Goal: Task Accomplishment & Management: Complete application form

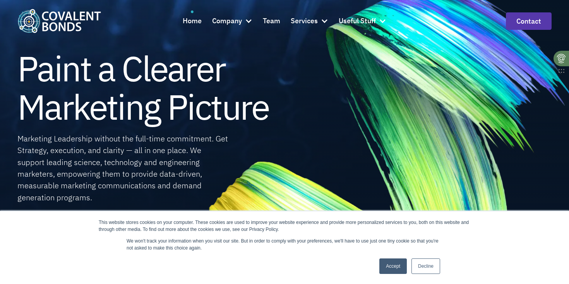
click at [388, 265] on link "Accept" at bounding box center [392, 265] width 27 height 15
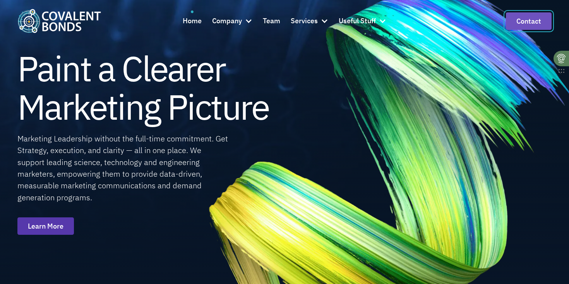
click at [522, 29] on link "Contact" at bounding box center [529, 20] width 46 height 17
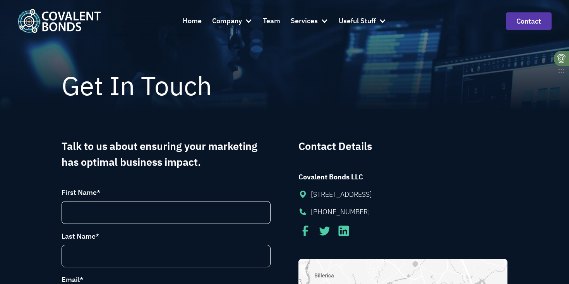
scroll to position [140, 0]
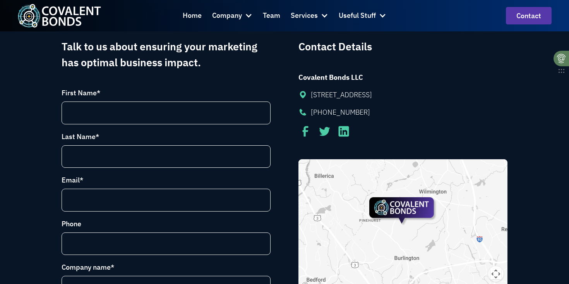
click at [135, 99] on div "First Name *" at bounding box center [166, 105] width 209 height 37
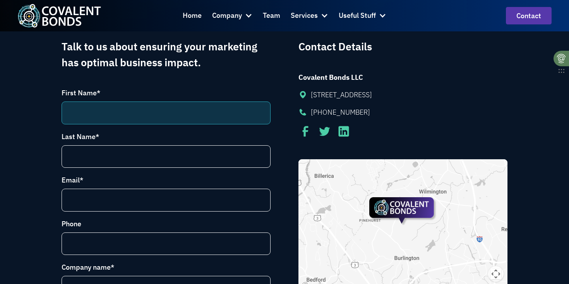
click at [135, 111] on input "First Name *" at bounding box center [166, 112] width 209 height 23
type input "[PERSON_NAME]"
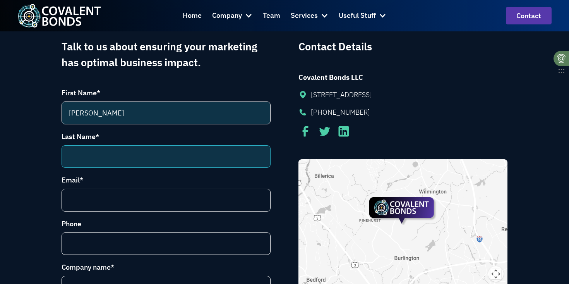
type input "Bieksaite"
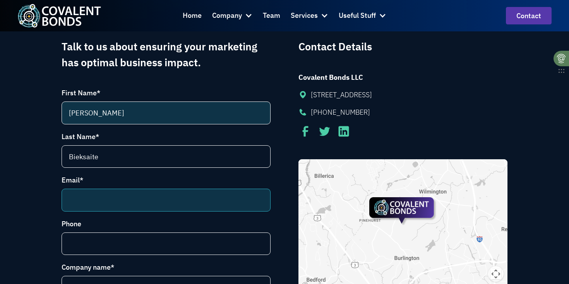
type input "[EMAIL_ADDRESS][DOMAIN_NAME]"
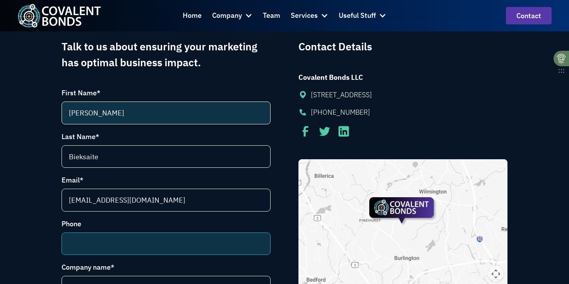
type input "19073028555"
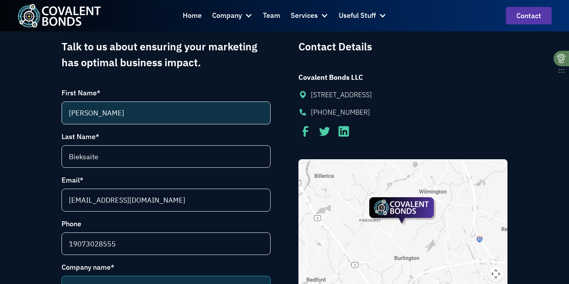
type input "FormAssembly"
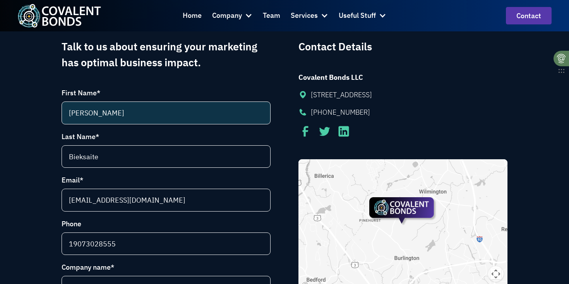
select select "[GEOGRAPHIC_DATA]"
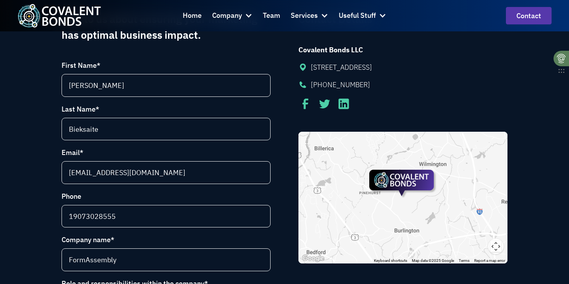
select select "[US_STATE]"
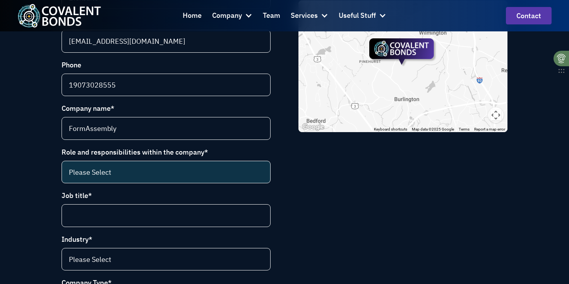
scroll to position [350, 0]
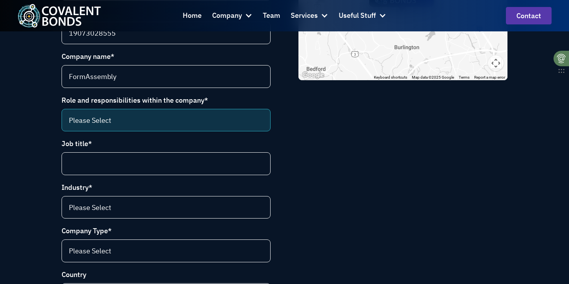
click at [128, 121] on select "Please Select CEO CCO VP Marketing Marketing Director VP Sales and Marketing Ma…" at bounding box center [166, 120] width 209 height 23
select select "VP Sales and Marketing"
click at [62, 109] on select "Please Select CEO CCO VP Marketing Marketing Director VP Sales and Marketing Ma…" at bounding box center [166, 120] width 209 height 23
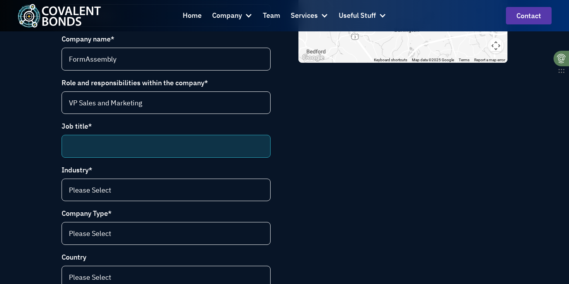
click at [109, 139] on input "Job title *" at bounding box center [166, 146] width 209 height 23
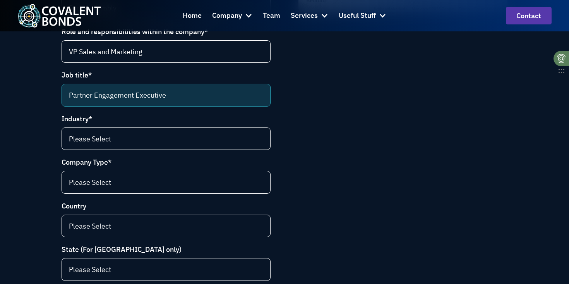
scroll to position [429, 0]
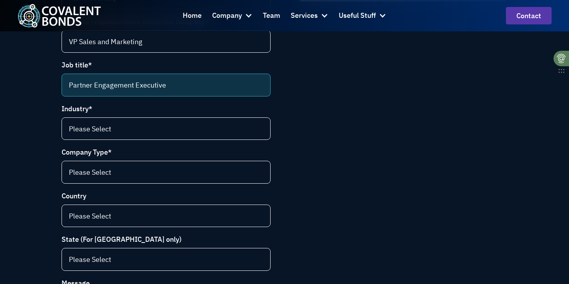
type input "Partner Engagement Executive"
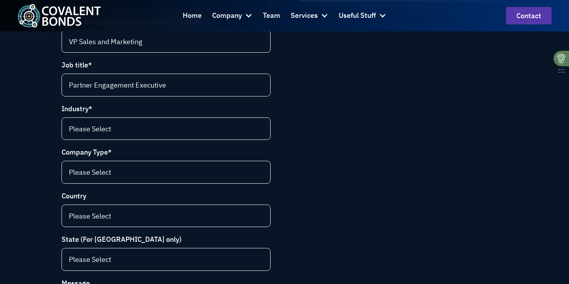
click at [105, 144] on form "First Name * [PERSON_NAME] Last Name * Bieksaite Email * [EMAIL_ADDRESS][DOMAIN…" at bounding box center [166, 193] width 209 height 790
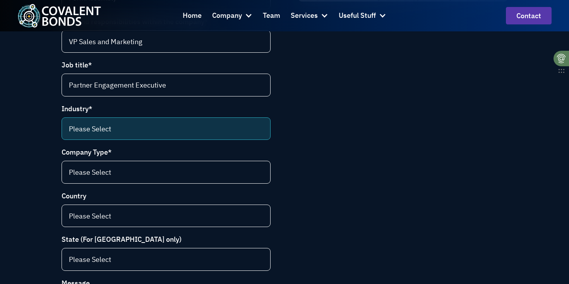
click at [104, 131] on select "Please Select Life science (selling to pharma and biotech) Food and beverage En…" at bounding box center [166, 128] width 209 height 23
select select "Environmental"
click at [62, 117] on select "Please Select Life science (selling to pharma and biotech) Food and beverage En…" at bounding box center [166, 128] width 209 height 23
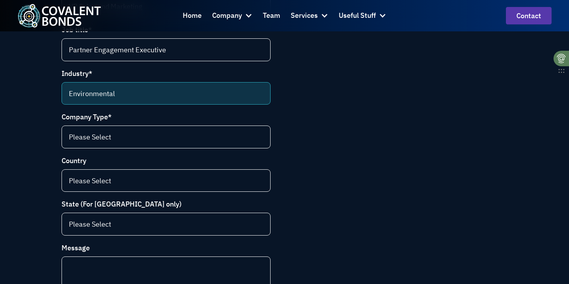
scroll to position [470, 0]
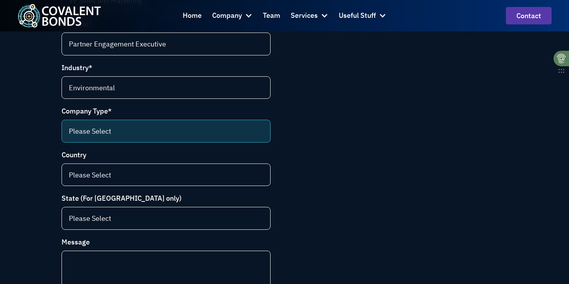
click at [85, 126] on select "Please Select Instrumentation manufacturer Contract service provider Tools and …" at bounding box center [166, 131] width 209 height 23
select select "Agency"
click at [62, 120] on select "Please Select Instrumentation manufacturer Contract service provider Tools and …" at bounding box center [166, 131] width 209 height 23
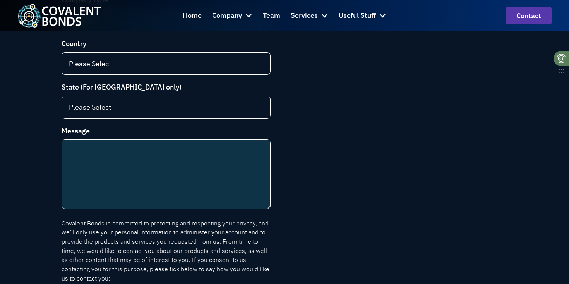
scroll to position [578, 0]
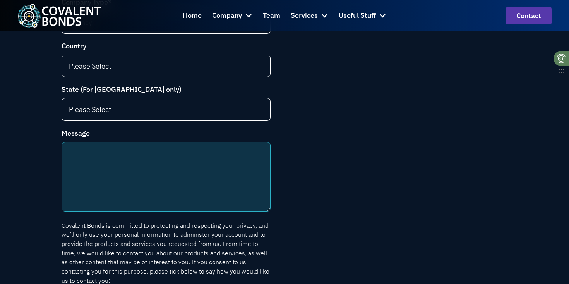
click at [92, 171] on textarea "Message" at bounding box center [166, 177] width 209 height 70
paste textarea "Hello Team, Could you please direct me to someone at Quattro who manages allian…"
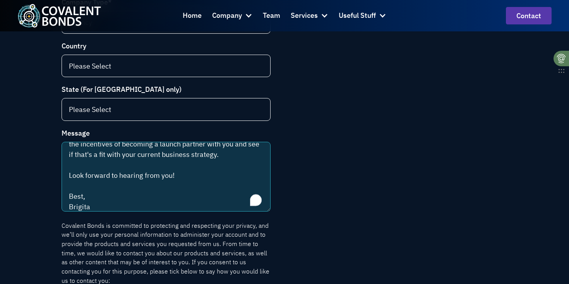
scroll to position [91, 0]
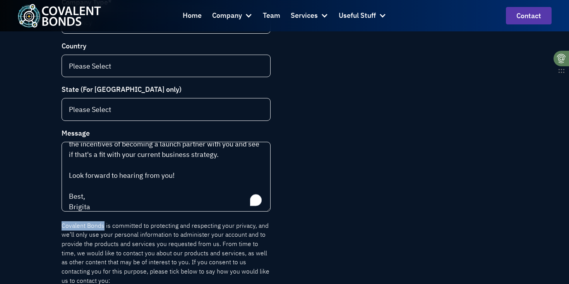
drag, startPoint x: 103, startPoint y: 226, endPoint x: 35, endPoint y: 226, distance: 67.7
click at [35, 226] on div "Talk to us about ensuring your marketing has optimal business impact. First Nam…" at bounding box center [284, 19] width 569 height 895
copy p "Covalent Bonds"
click at [180, 135] on label "Message" at bounding box center [166, 133] width 209 height 10
click at [0, 0] on textarea "Message" at bounding box center [0, 0] width 0 height 0
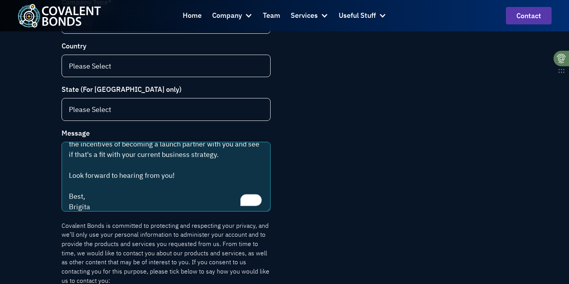
click at [175, 163] on textarea "Hello Team, Could you please direct me to someone at Quattro who manages allian…" at bounding box center [166, 177] width 209 height 70
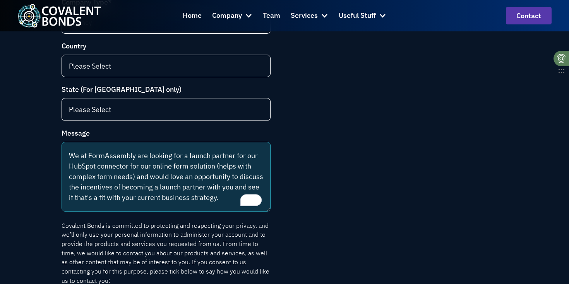
scroll to position [0, 0]
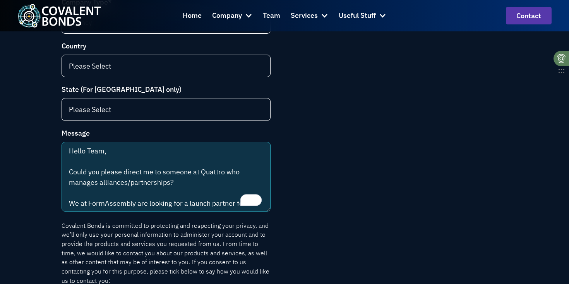
click at [210, 170] on textarea "Hello Team, Could you please direct me to someone at Quattro who manages allian…" at bounding box center [166, 177] width 209 height 70
paste textarea "Covalent Bonds"
click at [210, 170] on textarea "Hello Team, Could you please direct me to someone at Covalent Bonds who manages…" at bounding box center [166, 177] width 209 height 70
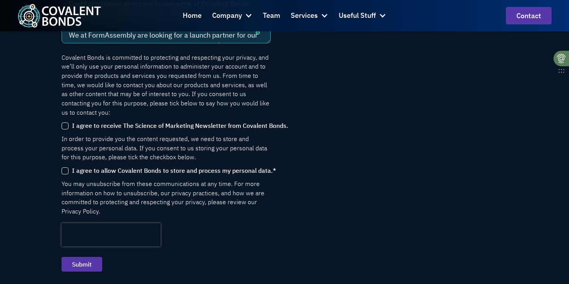
scroll to position [762, 0]
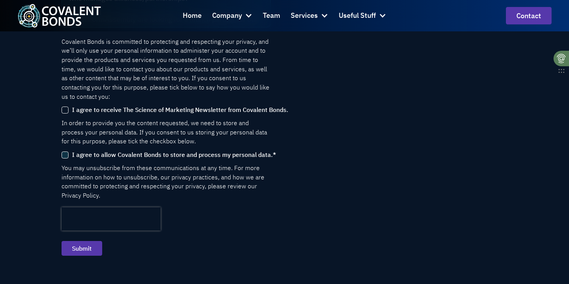
type textarea "Hello Team, Could you please direct me to someone at Covalent Bonds who manages…"
click at [65, 151] on input "I agree to allow Covalent Bonds to store and process my personal data. *" at bounding box center [65, 154] width 7 height 7
checkbox input "true"
click at [75, 241] on input "Submit" at bounding box center [82, 248] width 41 height 15
